Goal: Information Seeking & Learning: Learn about a topic

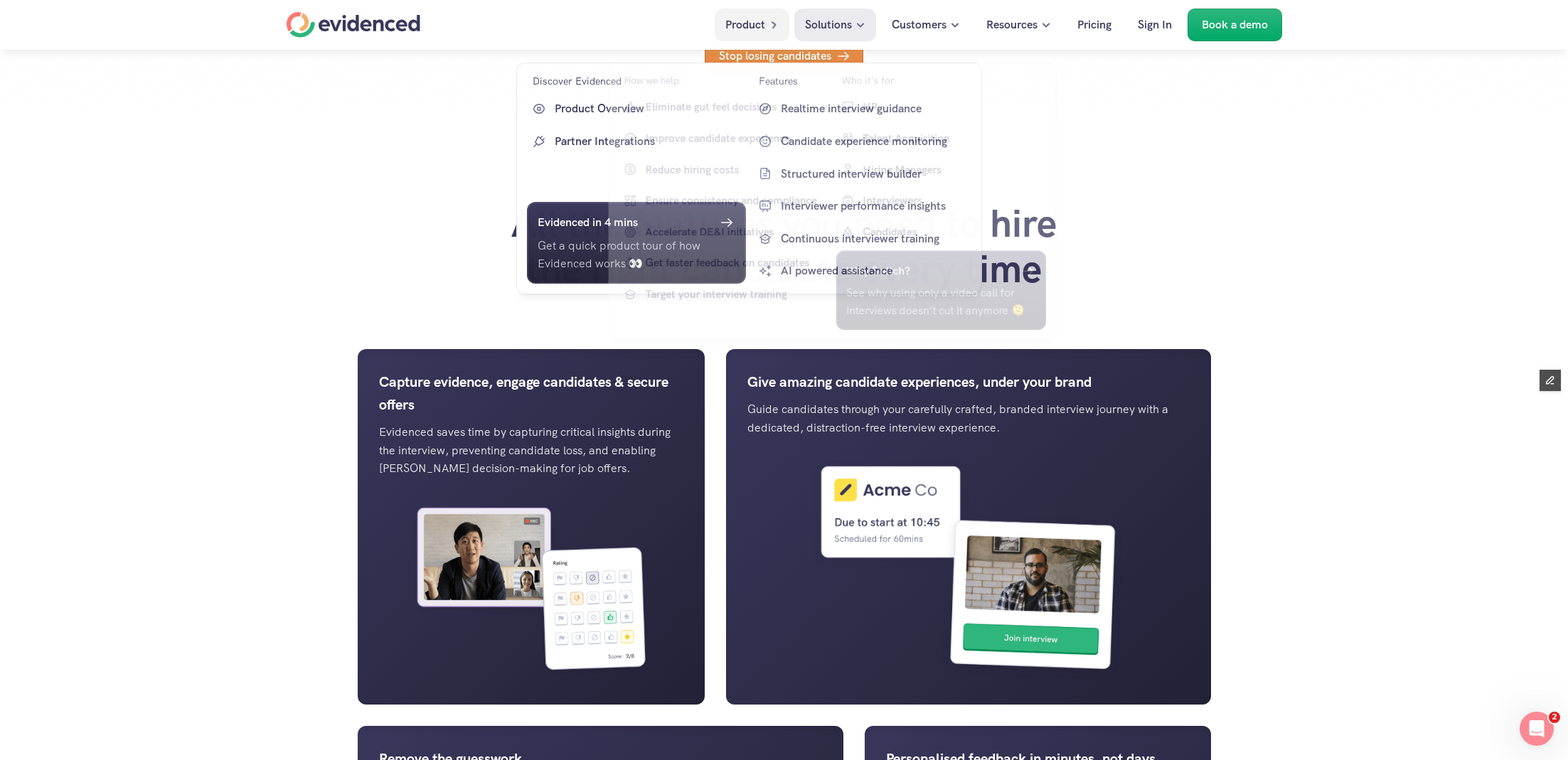
click at [763, 24] on div "Product" at bounding box center [751, 25] width 75 height 33
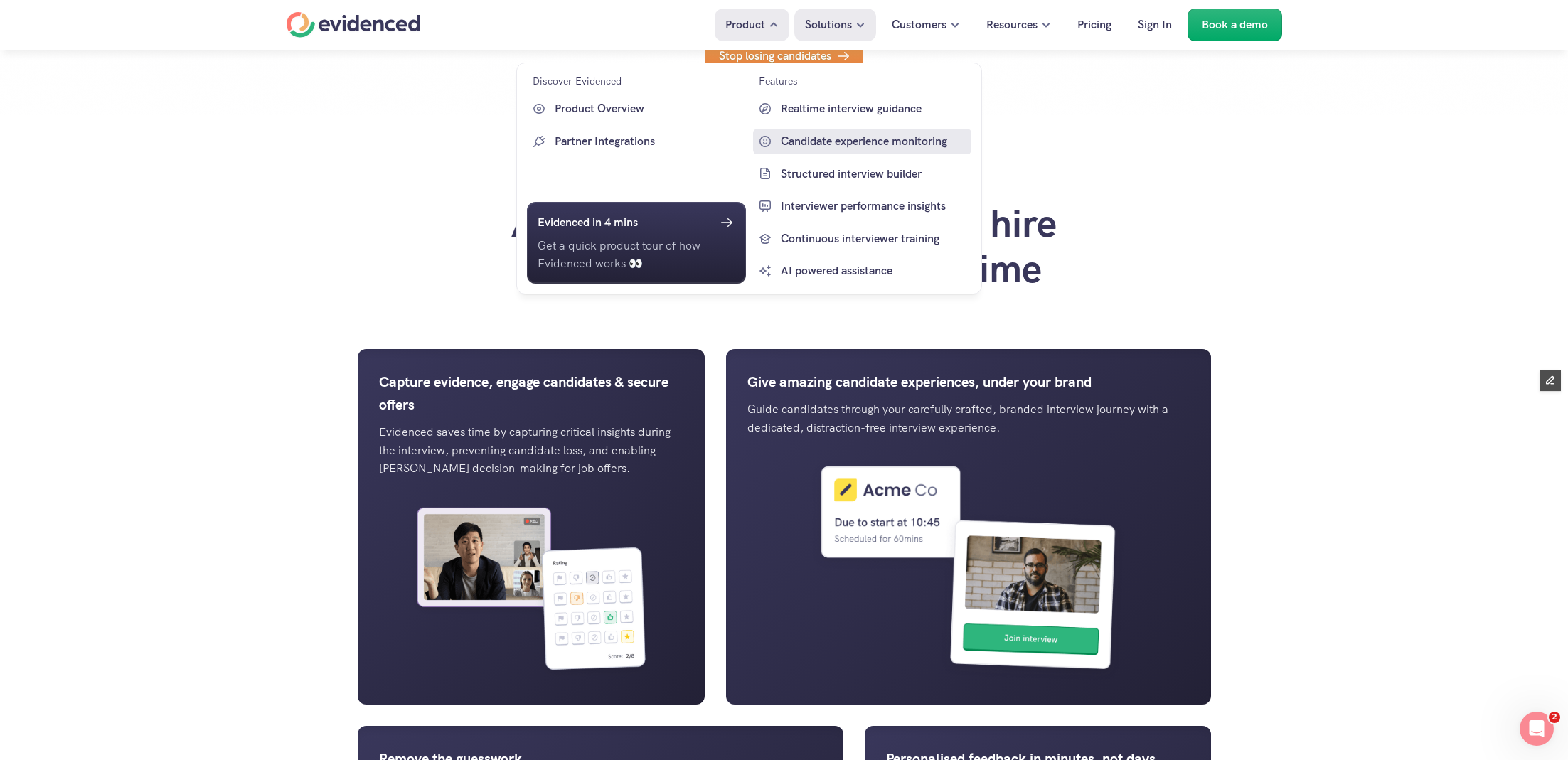
click at [816, 137] on p "Candidate experience monitoring" at bounding box center [875, 141] width 188 height 19
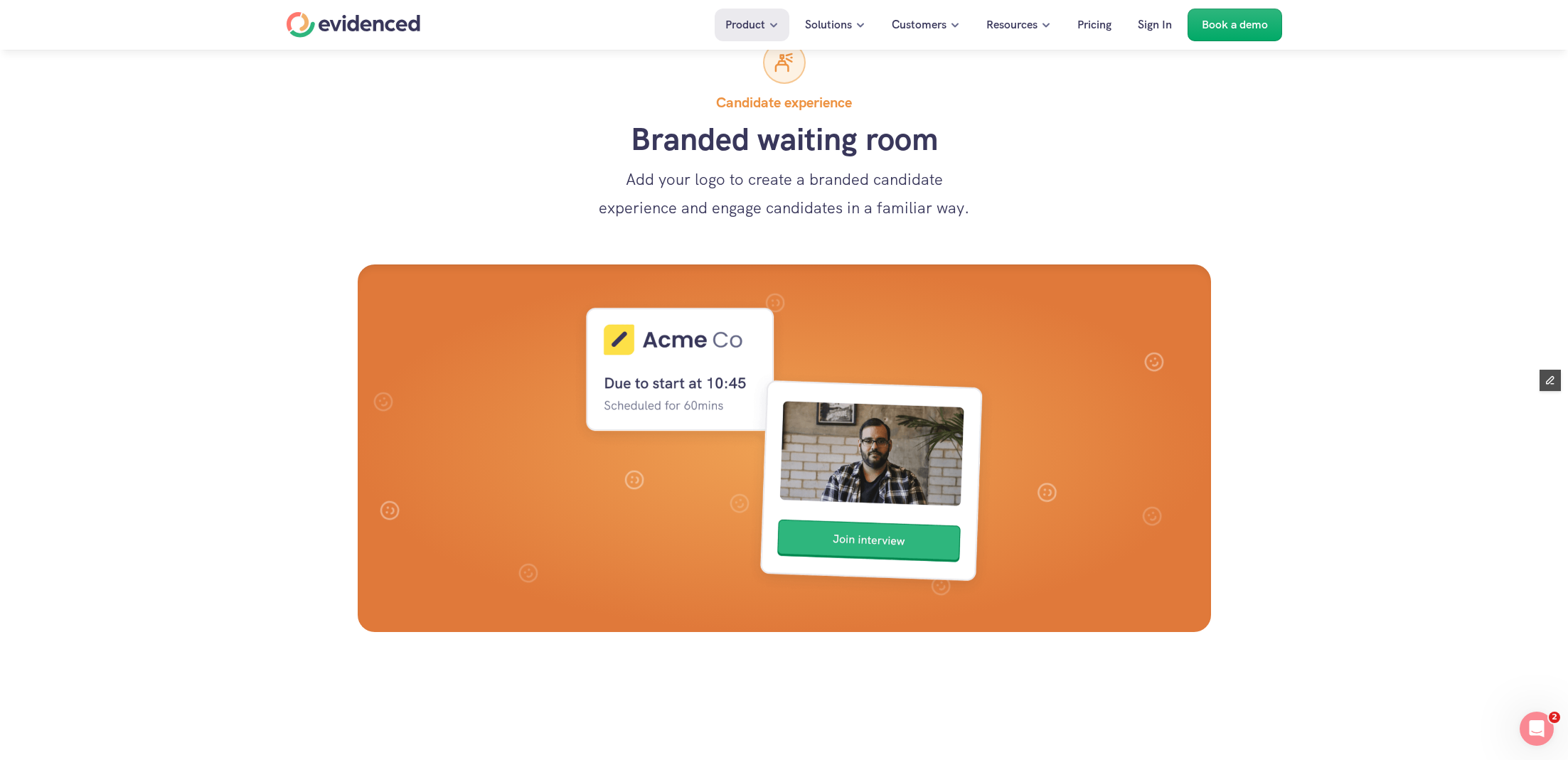
scroll to position [1474, 0]
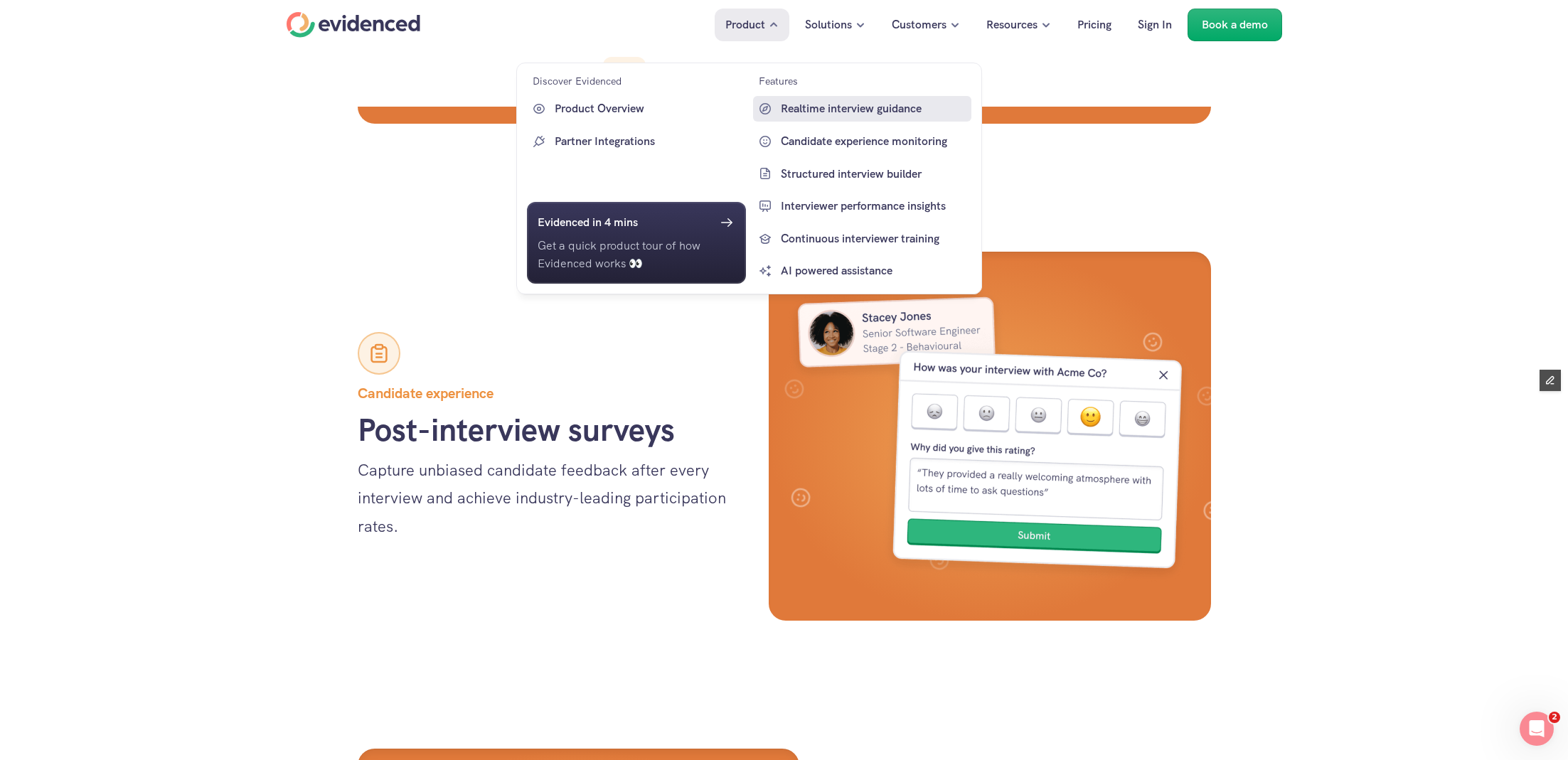
click at [856, 111] on p "Realtime interview guidance" at bounding box center [875, 109] width 188 height 19
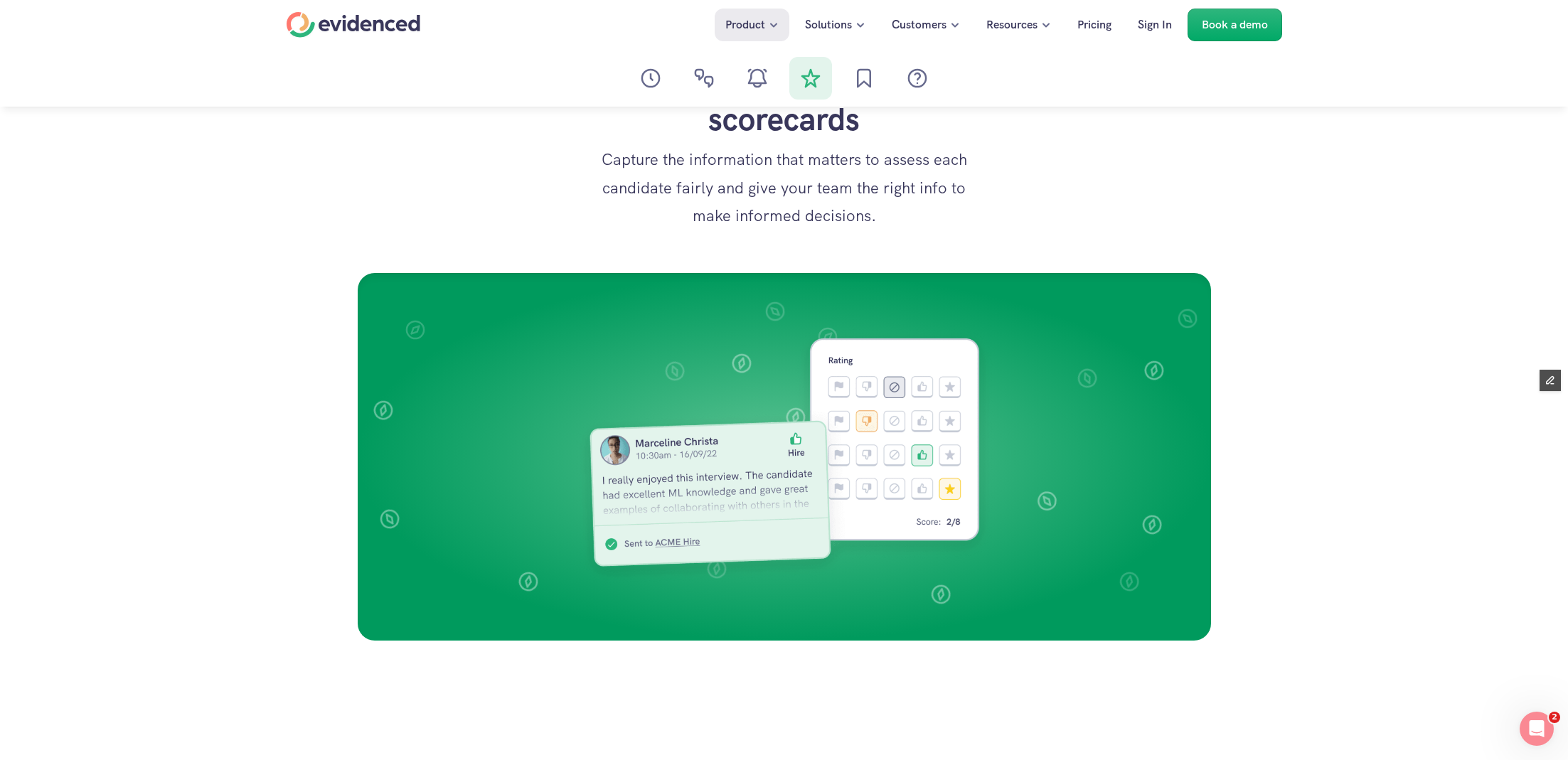
scroll to position [3087, 0]
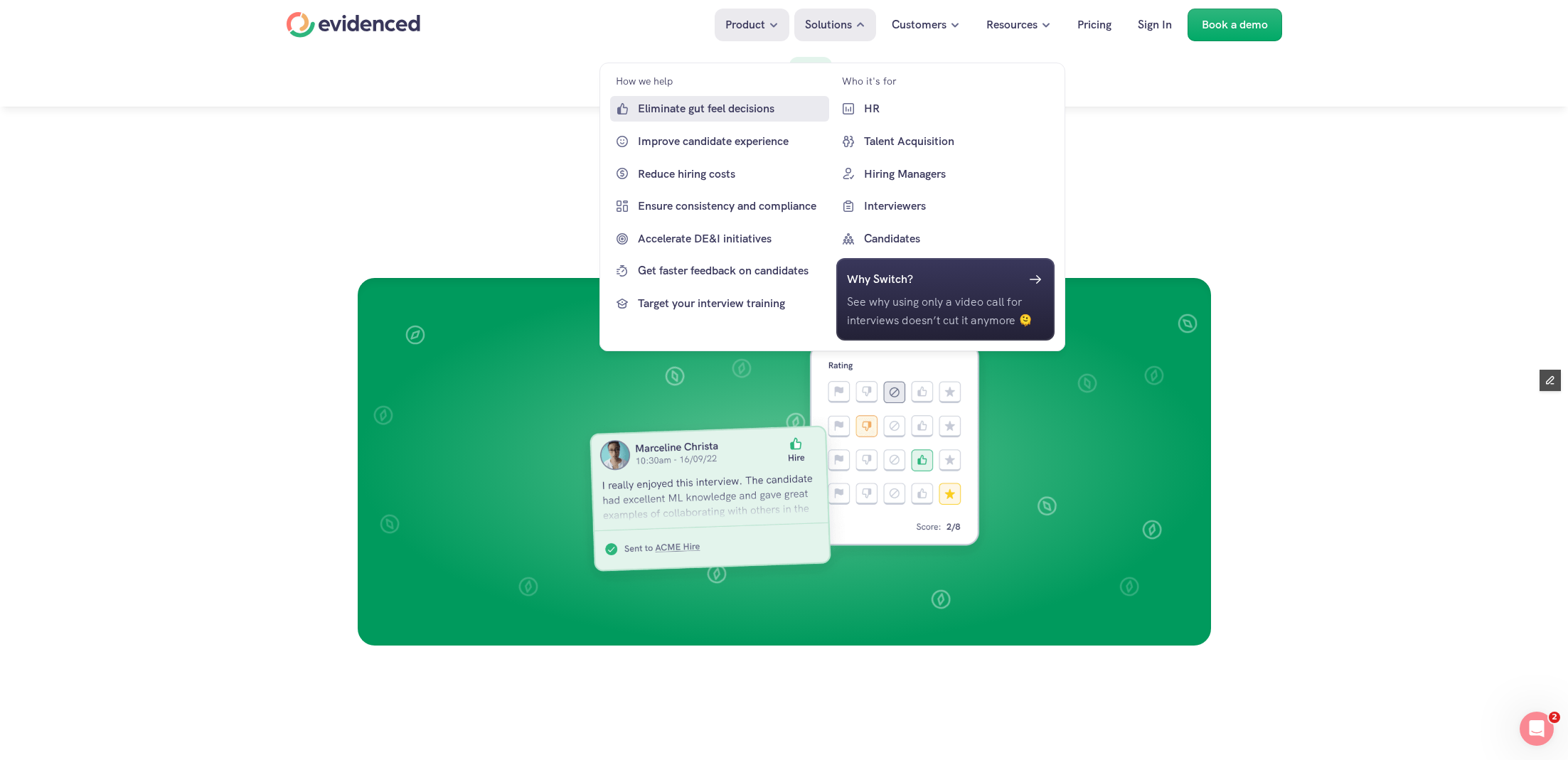
click at [752, 109] on p "Eliminate gut feel decisions" at bounding box center [731, 109] width 188 height 19
